Goal: Transaction & Acquisition: Book appointment/travel/reservation

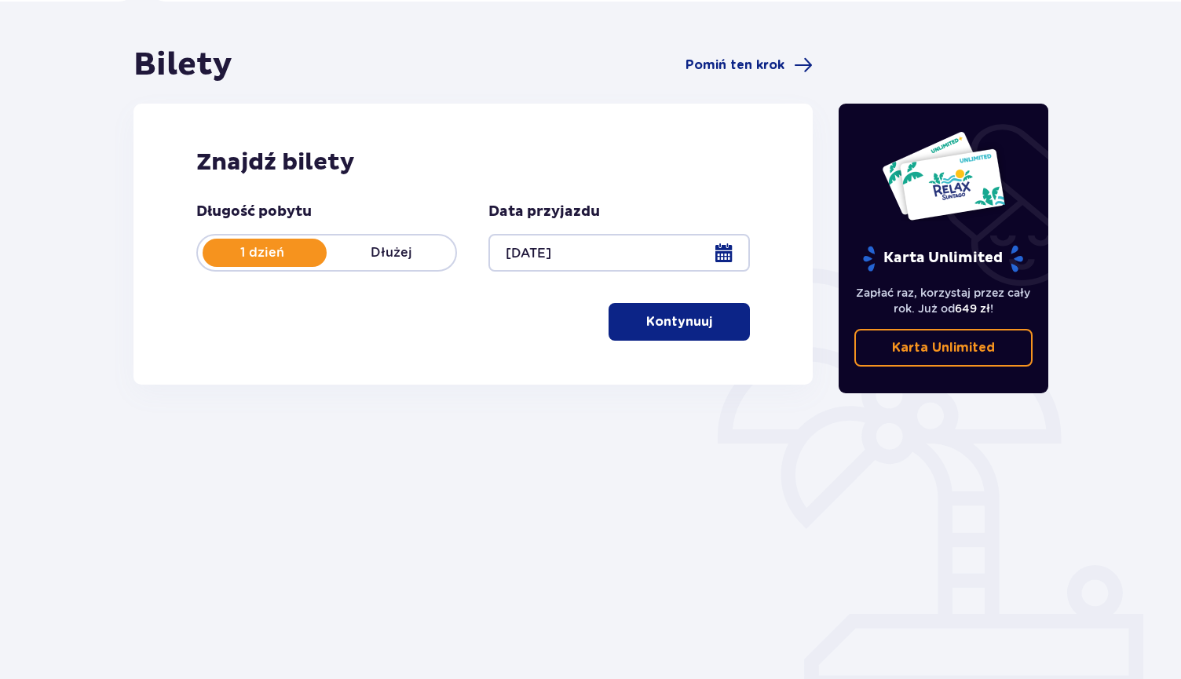
click at [671, 332] on button "Kontynuuj" at bounding box center [679, 322] width 141 height 38
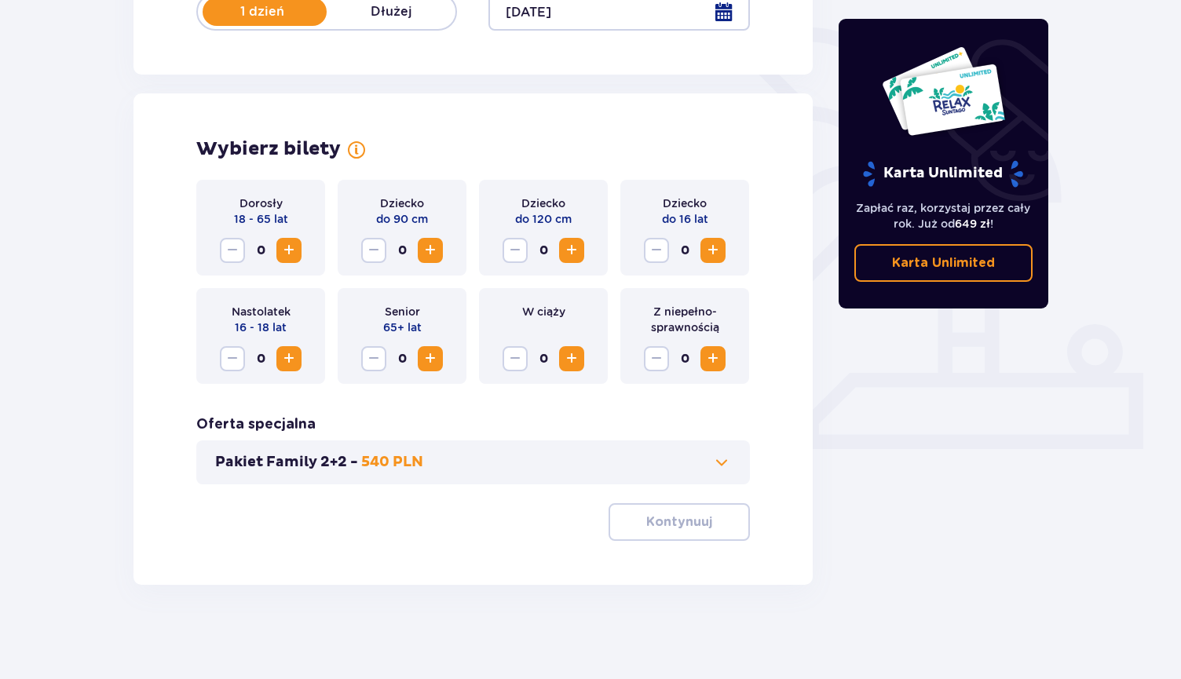
scroll to position [337, 0]
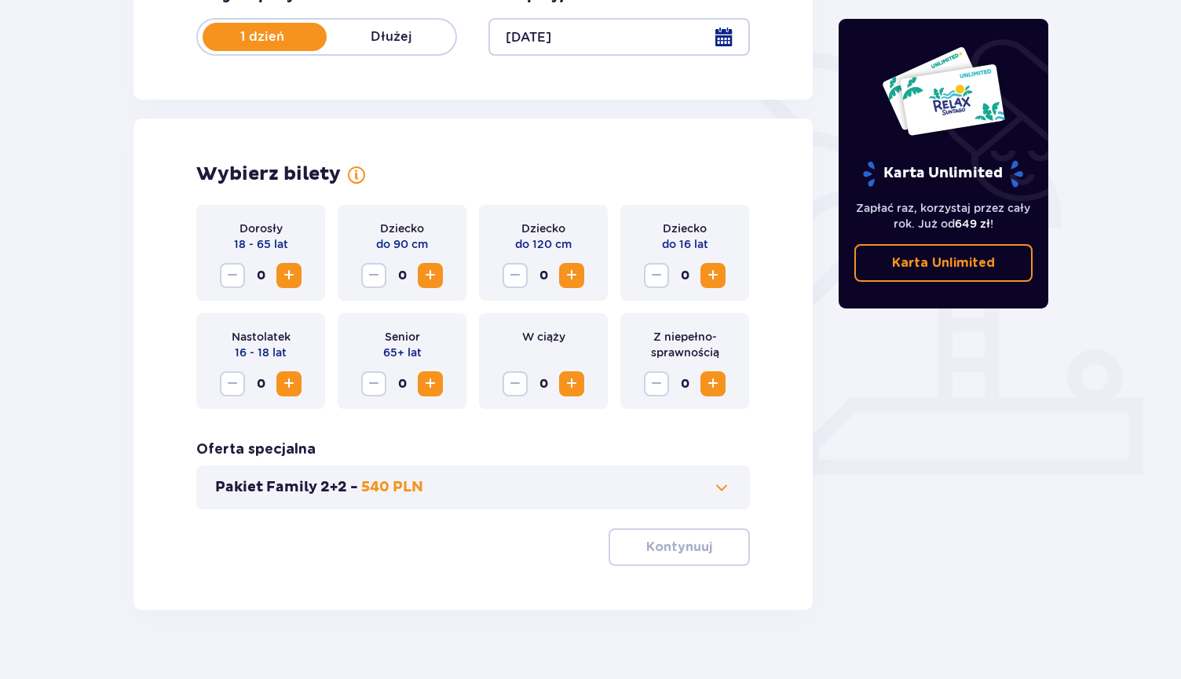
click at [294, 285] on span "Zwiększ" at bounding box center [289, 275] width 19 height 19
click at [690, 545] on p "Kontynuuj" at bounding box center [679, 547] width 66 height 17
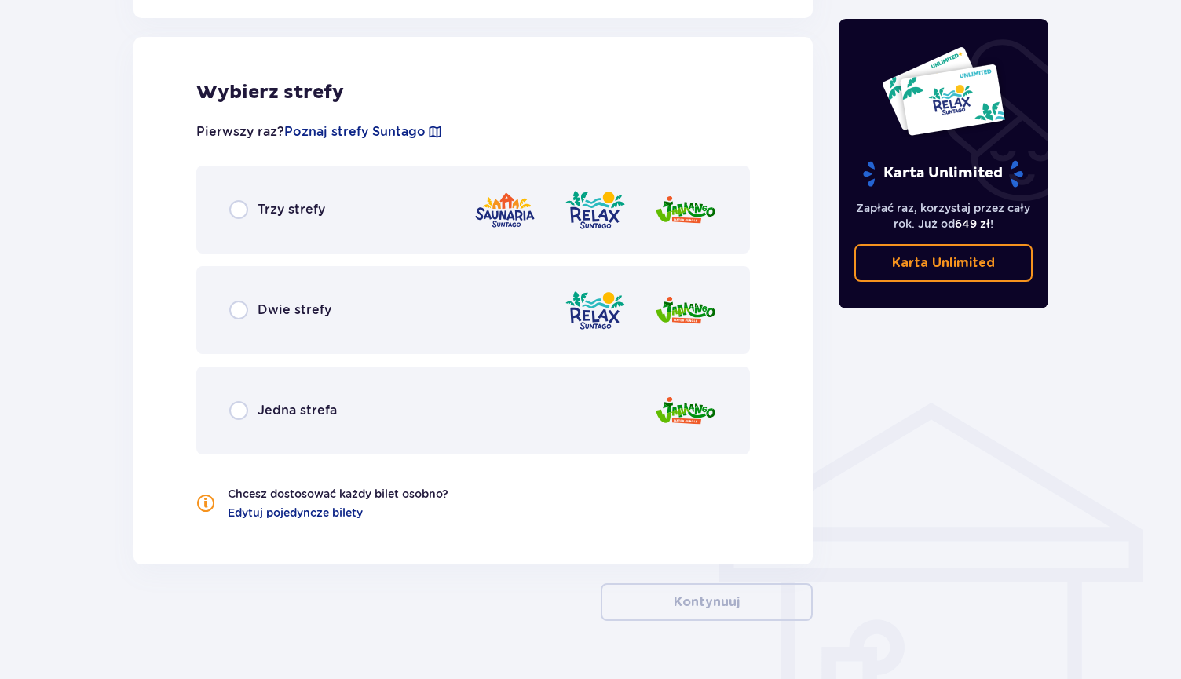
scroll to position [900, 0]
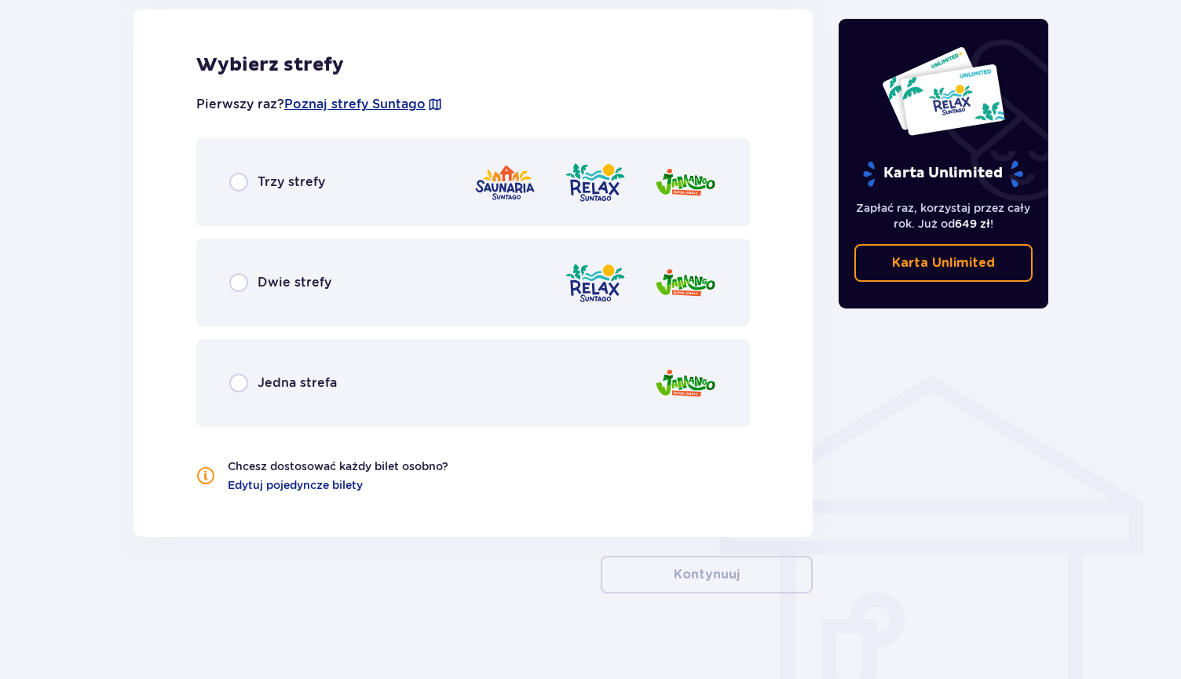
click at [370, 152] on div "Trzy strefy" at bounding box center [473, 182] width 554 height 88
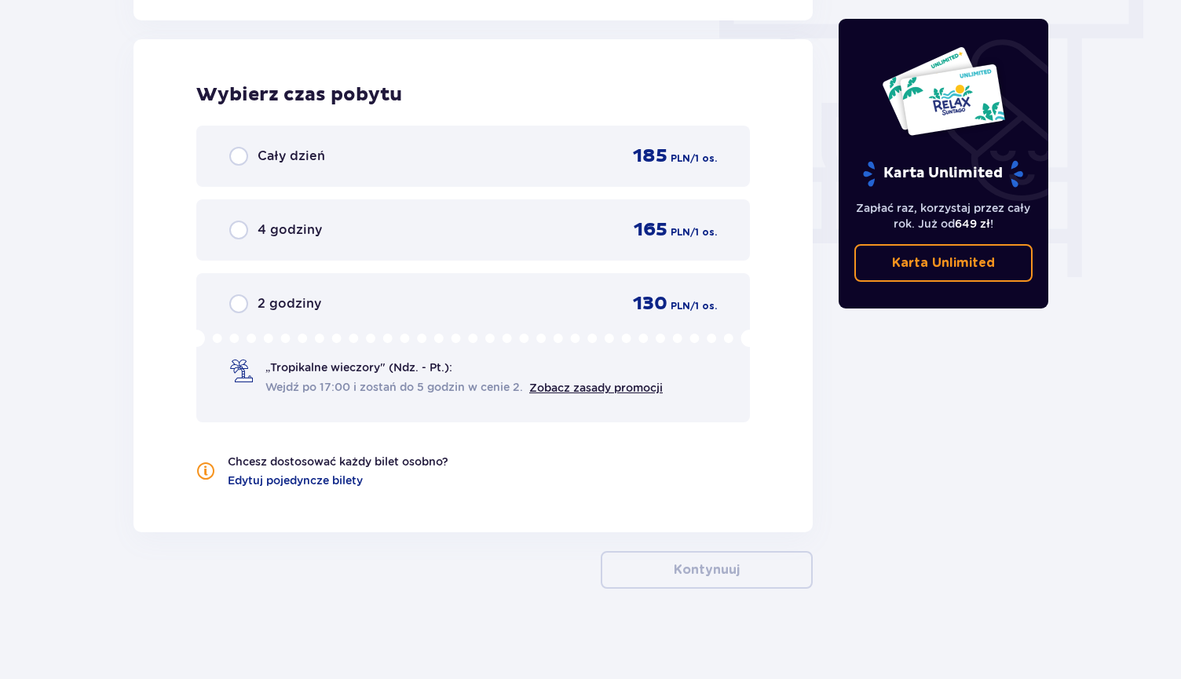
scroll to position [1418, 0]
click at [367, 144] on div "Cały dzień 185 PLN / 1 os." at bounding box center [473, 155] width 488 height 24
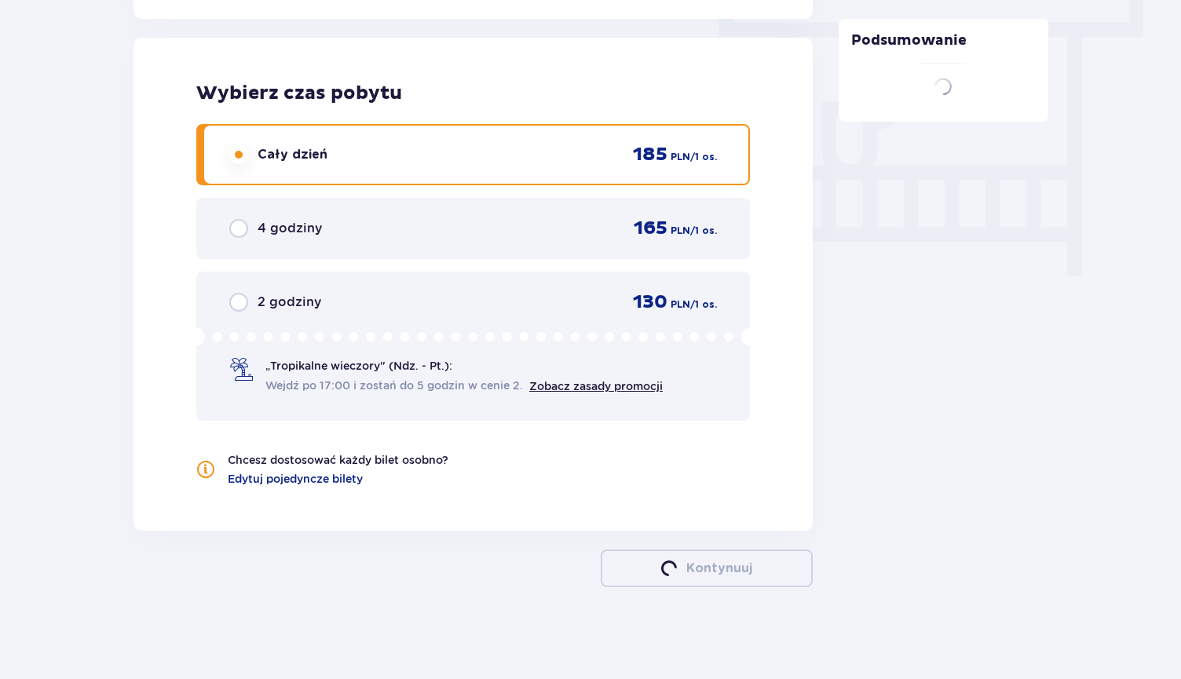
click at [667, 198] on div "4 godziny 165 PLN / 1 os." at bounding box center [473, 228] width 554 height 61
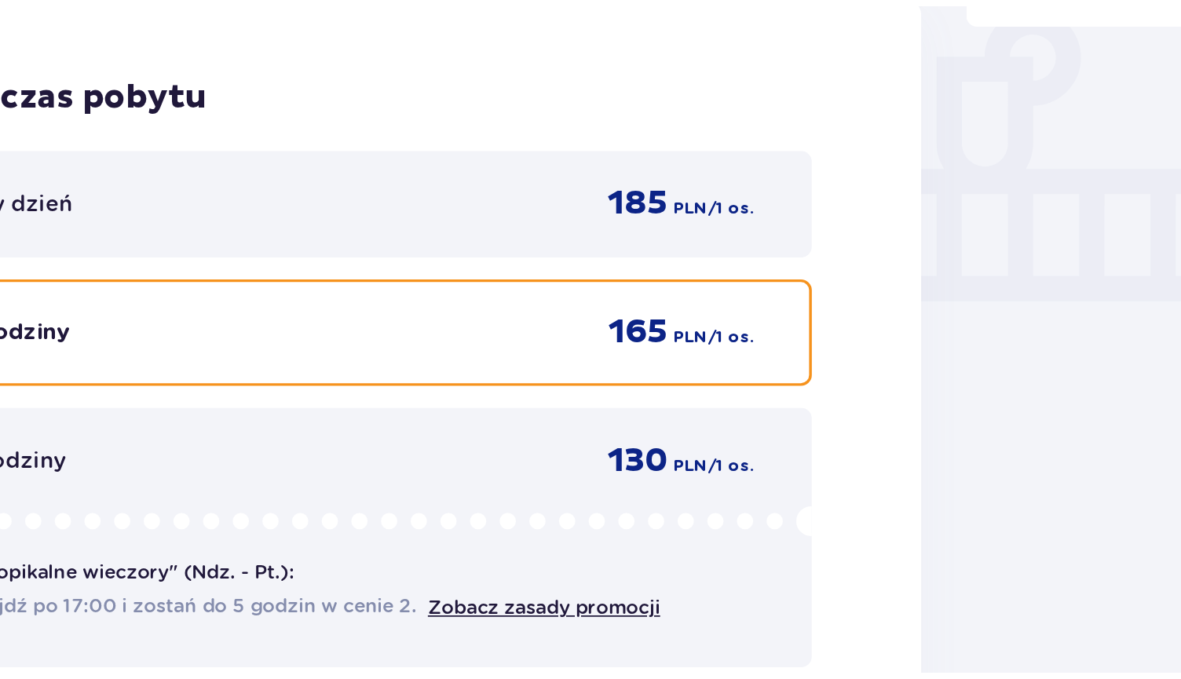
scroll to position [1420, 0]
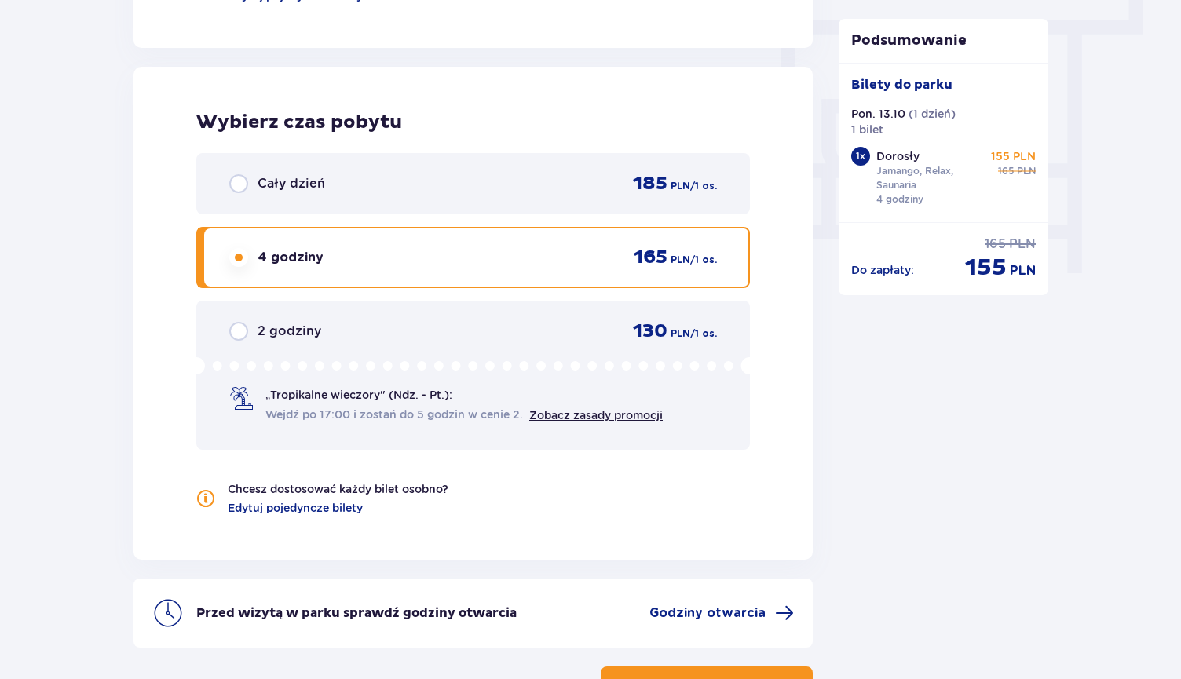
click at [575, 213] on div "Cały dzień 185 PLN / 1 os." at bounding box center [473, 183] width 554 height 61
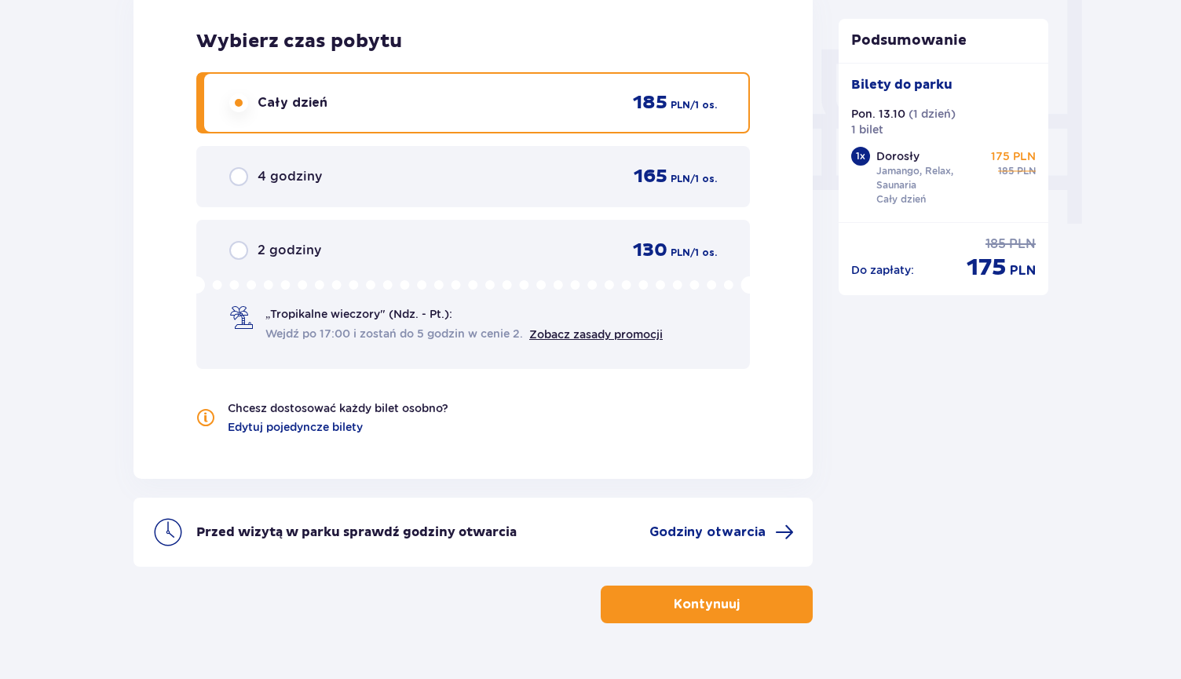
scroll to position [1468, 0]
click at [523, 141] on div "Cały dzień 185 PLN / 1 os. 4 godziny 165 PLN / 1 os. 2 godziny 130 PLN / 1 os. …" at bounding box center [473, 222] width 554 height 297
click at [527, 174] on div "4 godziny 165 PLN / 1 os." at bounding box center [473, 178] width 488 height 24
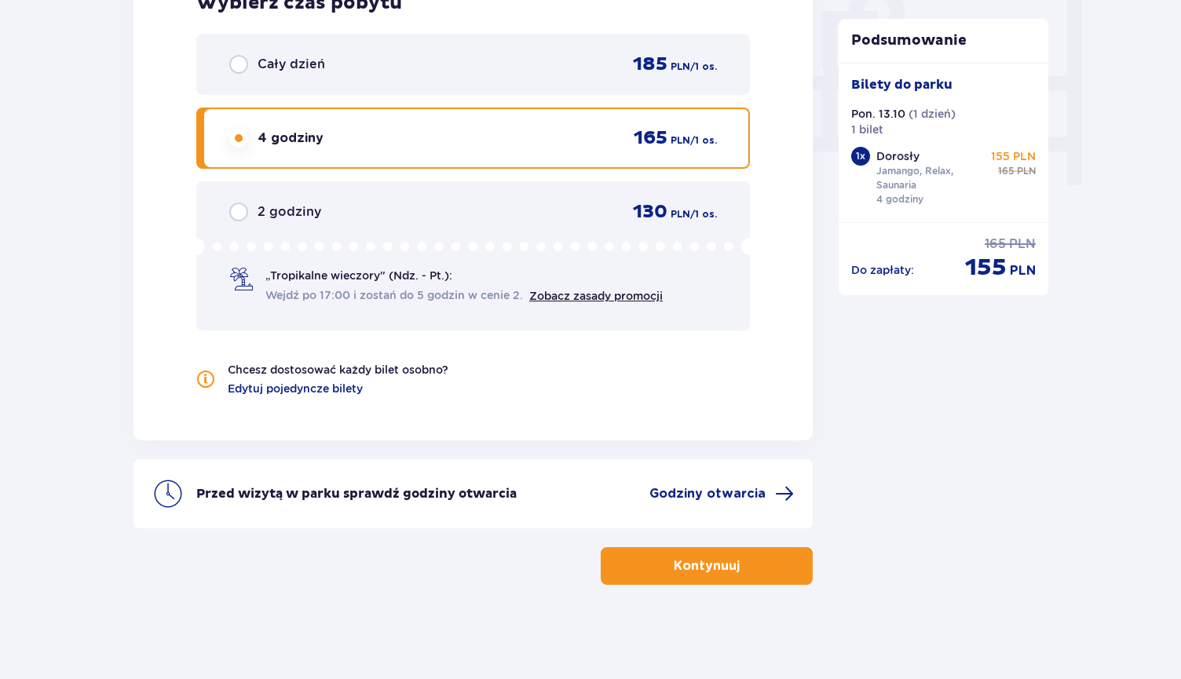
click at [573, 60] on div "Cały dzień 185 PLN / 1 os." at bounding box center [473, 65] width 488 height 24
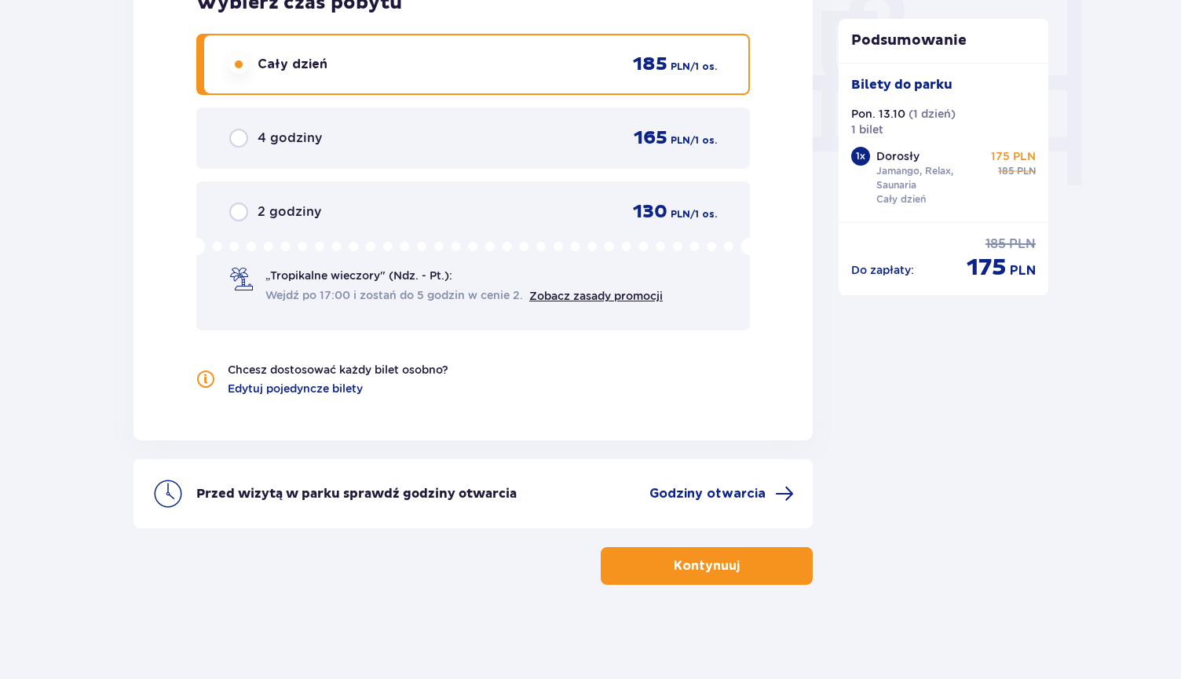
scroll to position [1508, 0]
click at [682, 566] on p "Kontynuuj" at bounding box center [707, 565] width 66 height 17
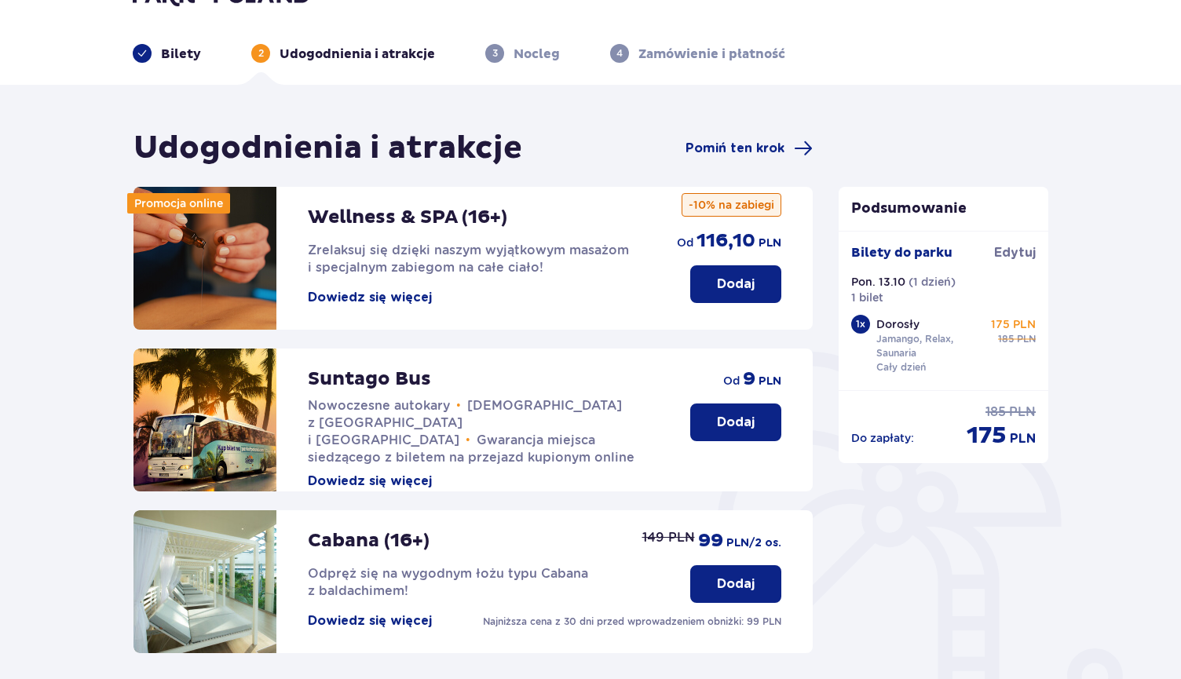
scroll to position [84, 0]
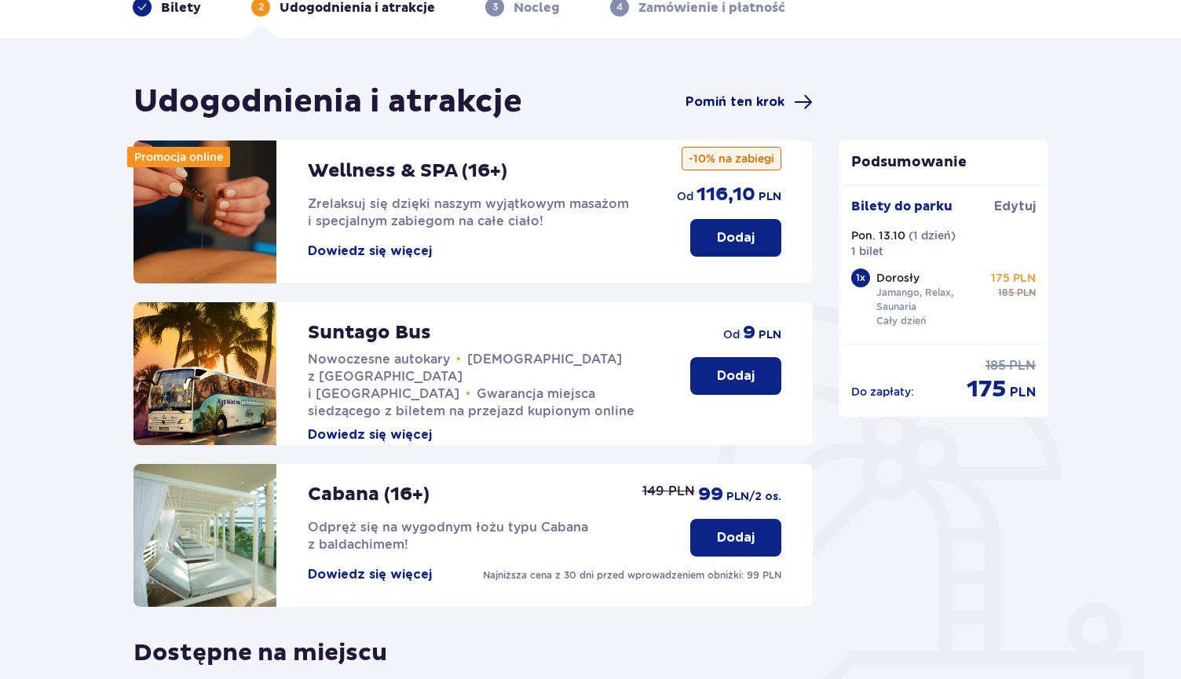
click at [800, 101] on span at bounding box center [803, 102] width 19 height 19
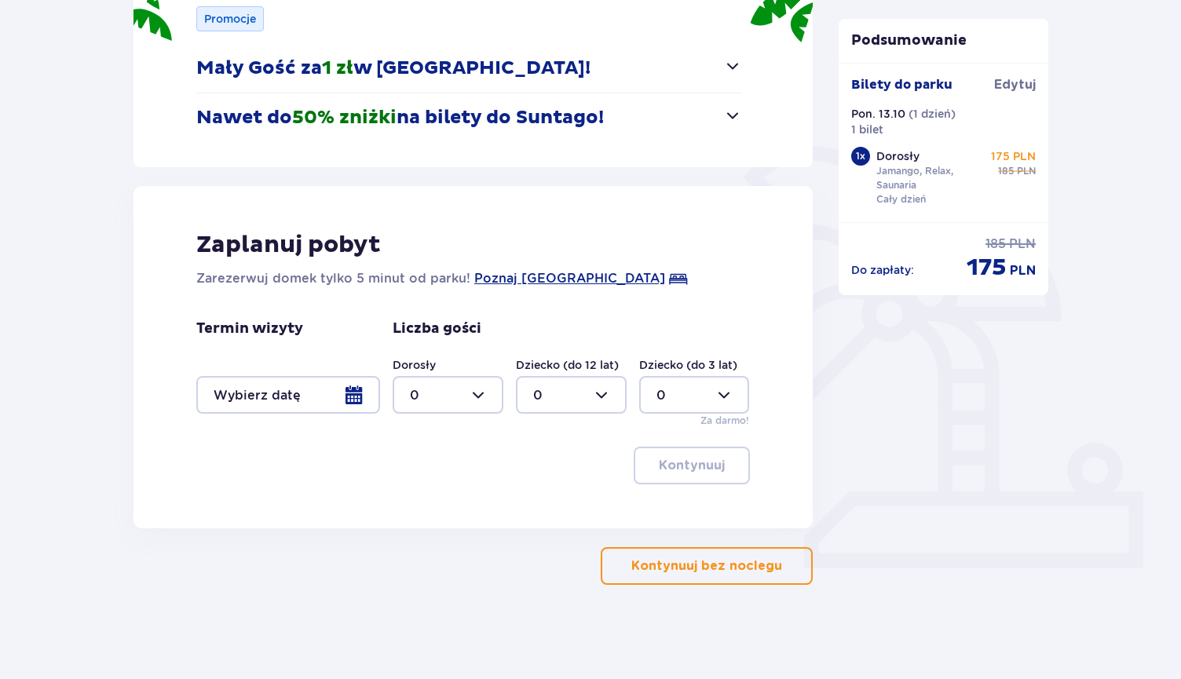
scroll to position [243, 0]
click at [353, 374] on div "Termin wizyty" at bounding box center [288, 367] width 184 height 94
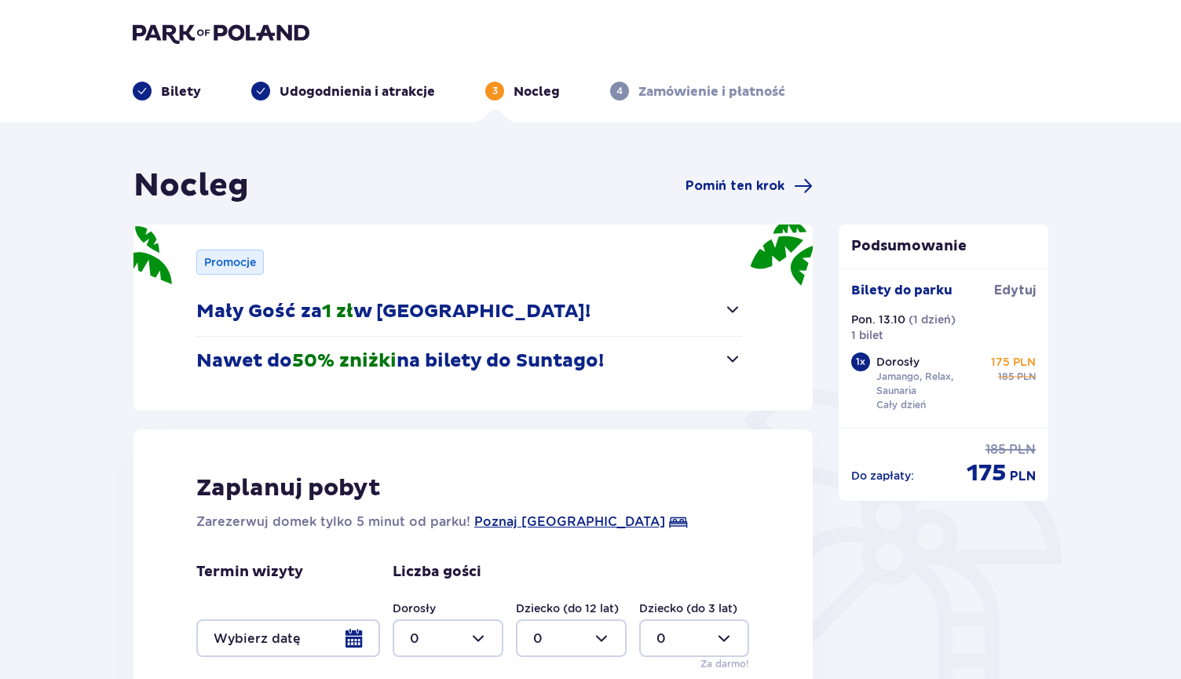
scroll to position [0, 0]
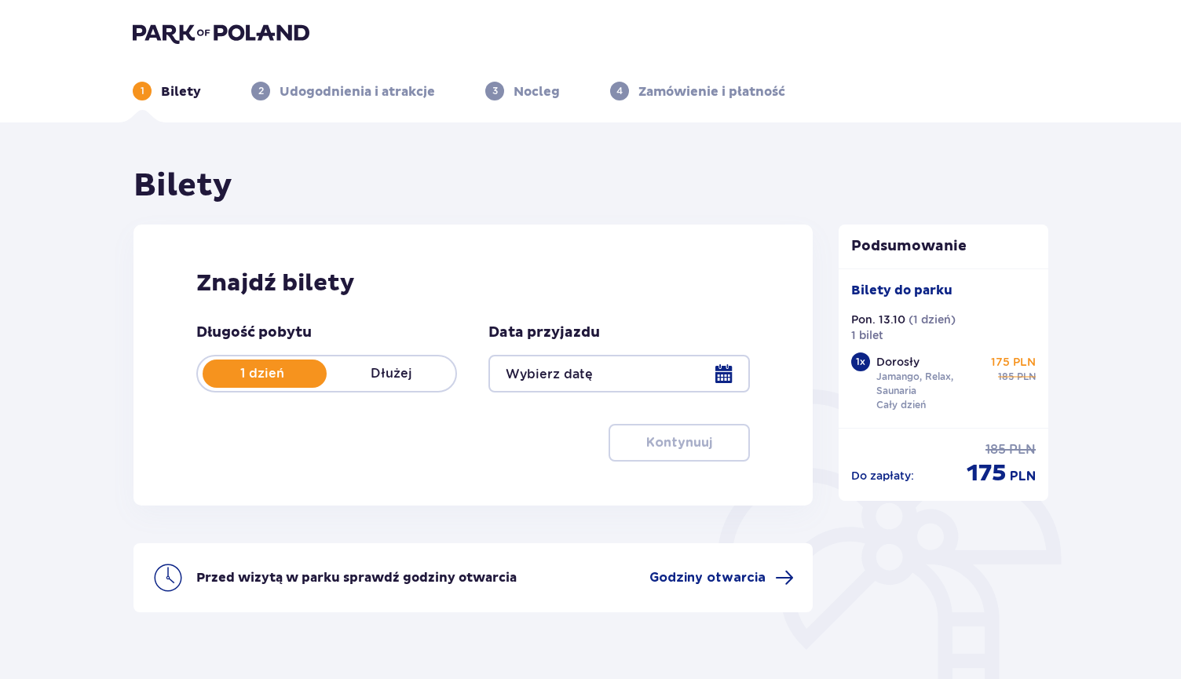
type input "[DATE]"
